Goal: Transaction & Acquisition: Purchase product/service

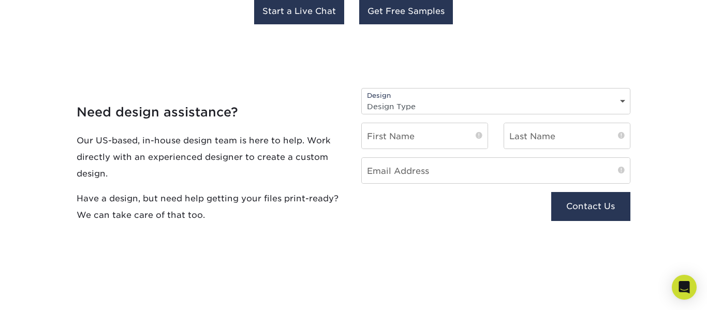
scroll to position [1104, 0]
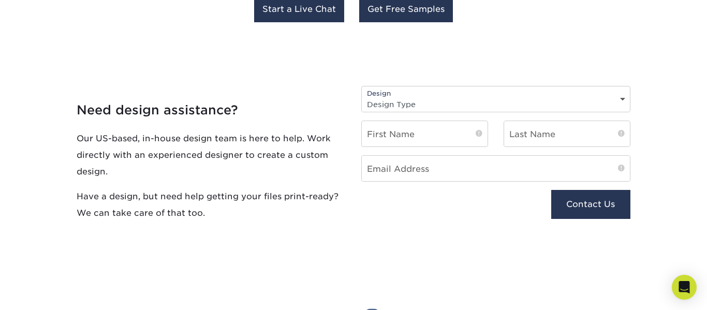
click at [419, 93] on div "Design Design Type Design Edits New Design" at bounding box center [495, 99] width 269 height 26
click at [624, 98] on select "Design Type Design Edits New Design" at bounding box center [496, 104] width 268 height 15
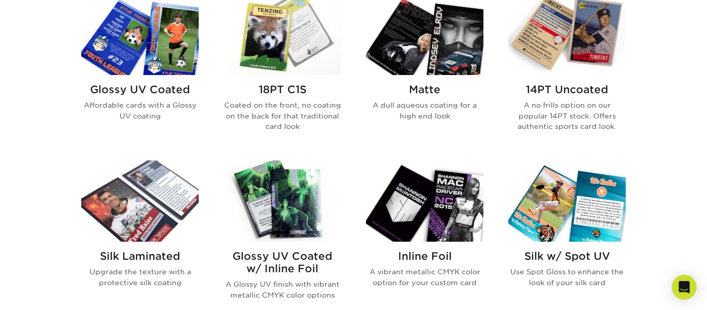
scroll to position [530, 0]
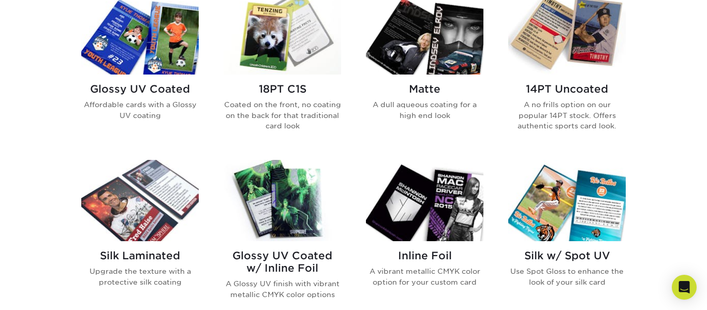
click at [318, 65] on img at bounding box center [282, 33] width 117 height 81
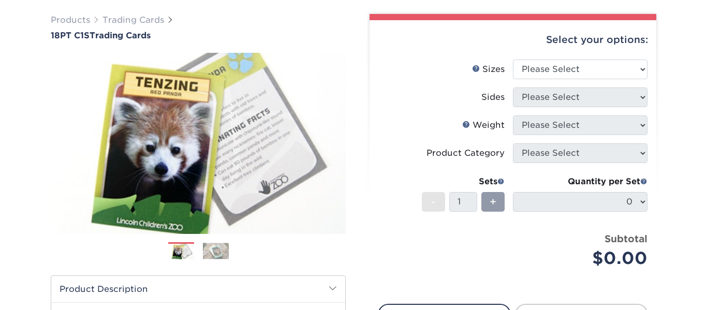
scroll to position [75, 0]
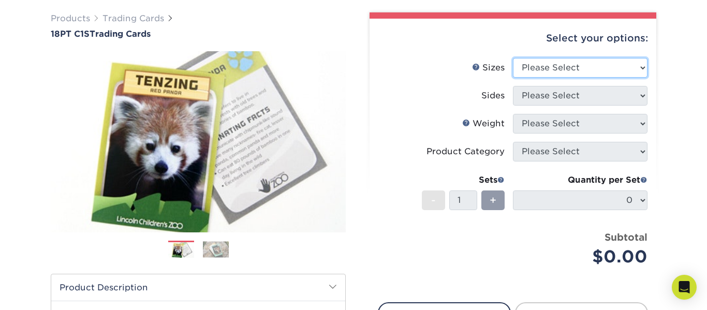
click at [548, 64] on select "Please Select 2.5" x 3.5"" at bounding box center [580, 68] width 135 height 20
select select "2.50x3.50"
click at [513, 58] on select "Please Select 2.5" x 3.5"" at bounding box center [580, 68] width 135 height 20
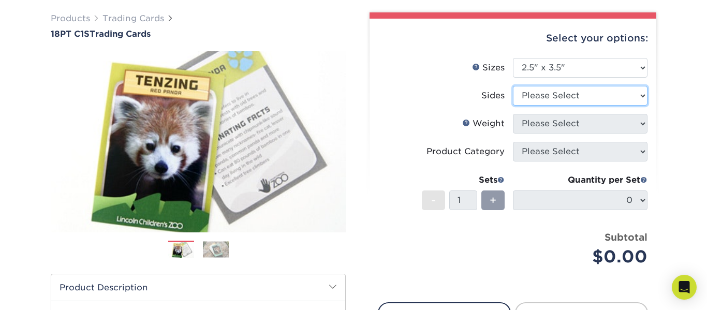
click at [547, 93] on select "Please Select Print Both Sides Print Front Only" at bounding box center [580, 96] width 135 height 20
select select "13abbda7-1d64-4f25-8bb2-c179b224825d"
click at [513, 86] on select "Please Select Print Both Sides Print Front Only" at bounding box center [580, 96] width 135 height 20
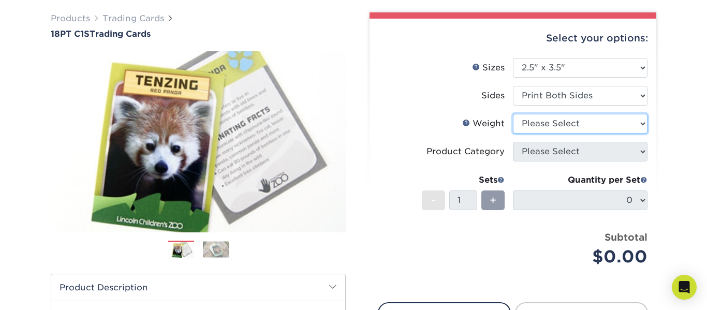
click at [544, 127] on select "Please Select 18PT C1S" at bounding box center [580, 124] width 135 height 20
select select "18PTC1S"
click at [513, 114] on select "Please Select 18PT C1S" at bounding box center [580, 124] width 135 height 20
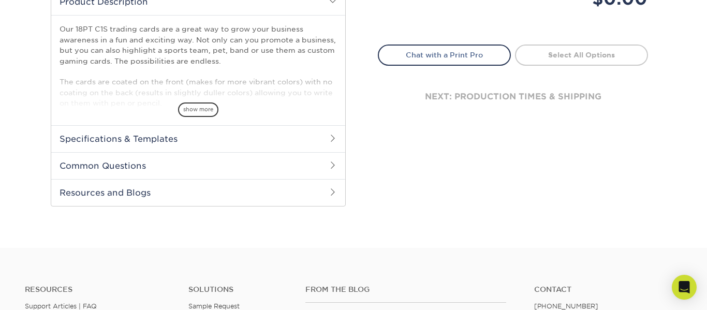
scroll to position [4, 0]
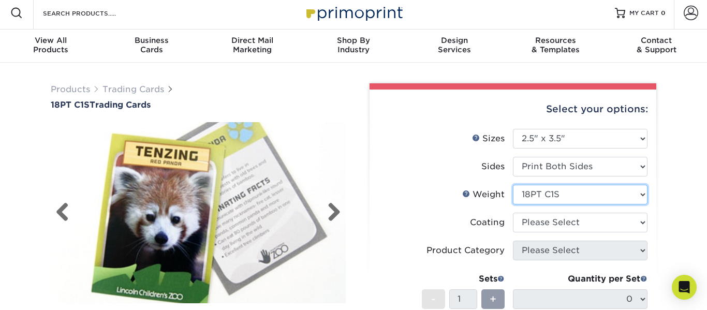
click at [181, 160] on img at bounding box center [198, 213] width 295 height 204
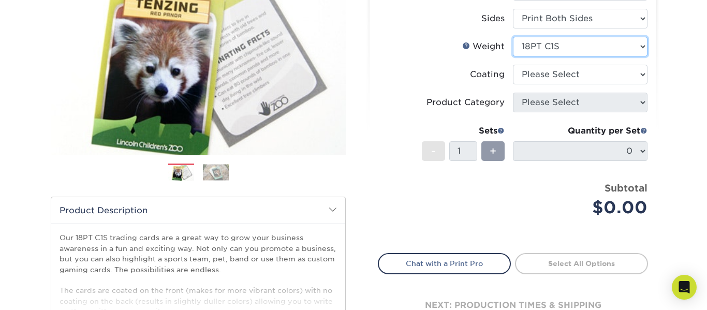
scroll to position [149, 0]
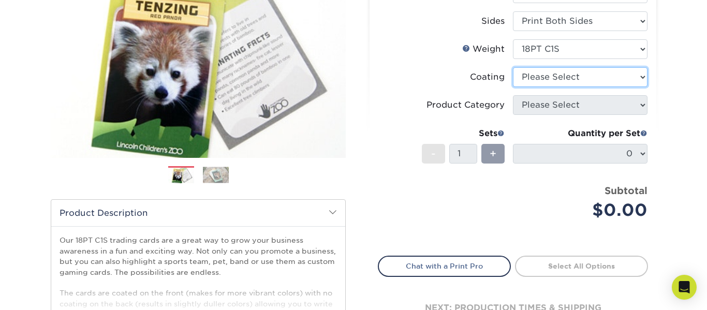
click at [540, 81] on select at bounding box center [580, 77] width 135 height 20
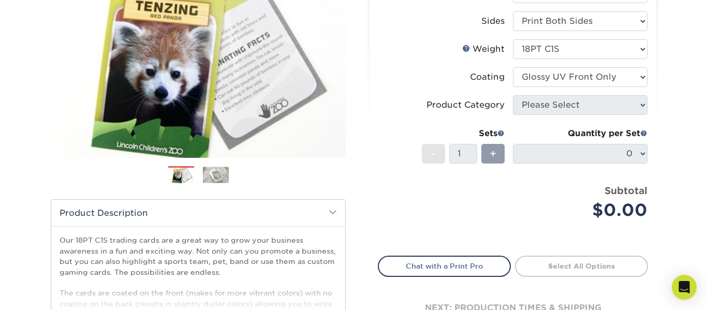
click at [513, 67] on select at bounding box center [580, 77] width 135 height 20
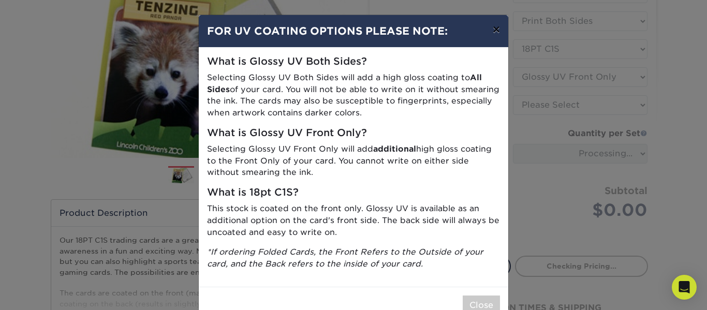
click at [502, 27] on button "×" at bounding box center [496, 29] width 24 height 29
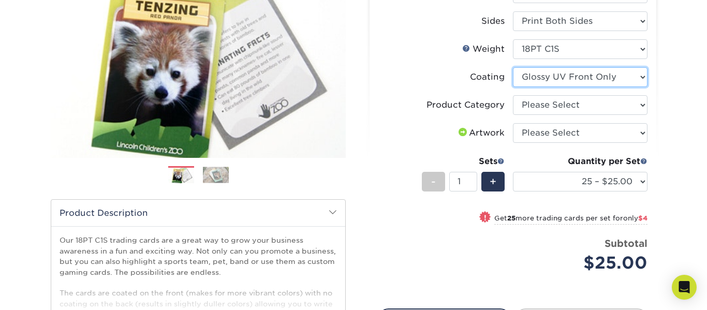
click at [538, 78] on select at bounding box center [580, 77] width 135 height 20
select select "3e7618de-abca-4bda-9f97-8b9129e913d8"
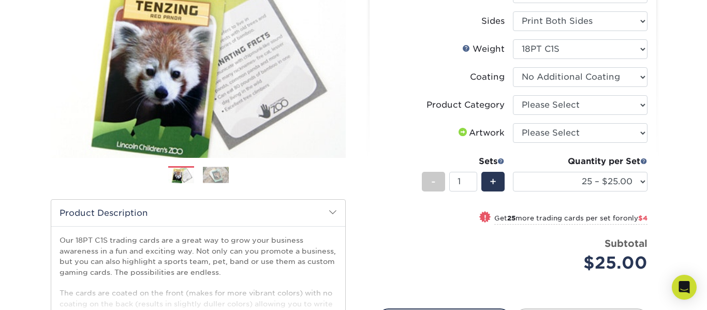
click at [513, 67] on select at bounding box center [580, 77] width 135 height 20
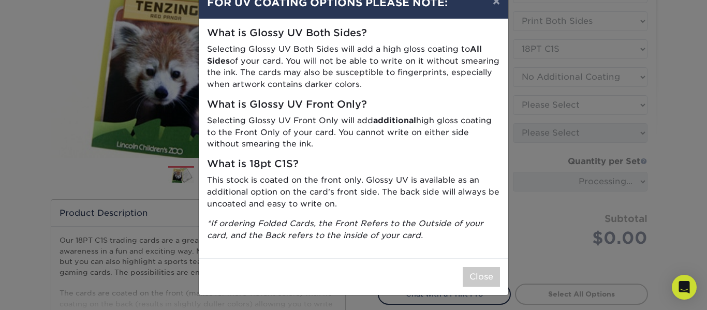
scroll to position [27, 0]
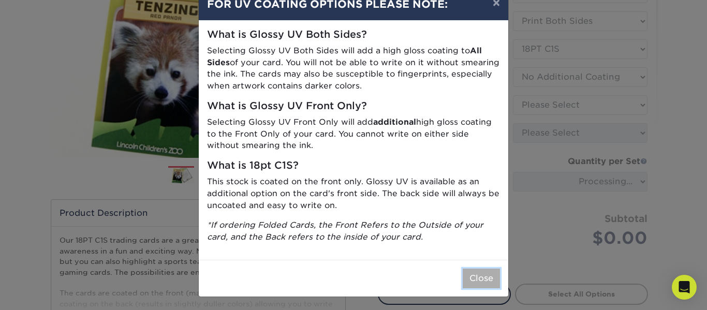
click at [477, 275] on button "Close" at bounding box center [481, 279] width 37 height 20
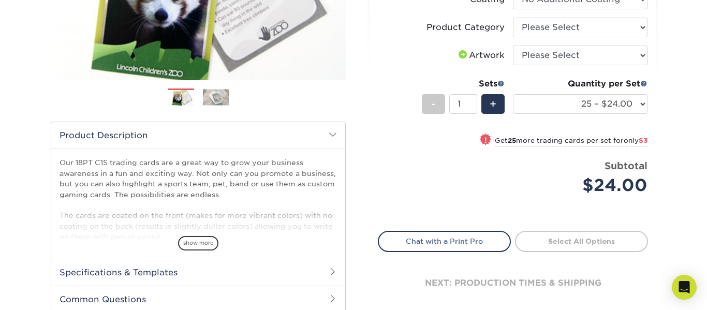
scroll to position [225, 0]
